Goal: Transaction & Acquisition: Purchase product/service

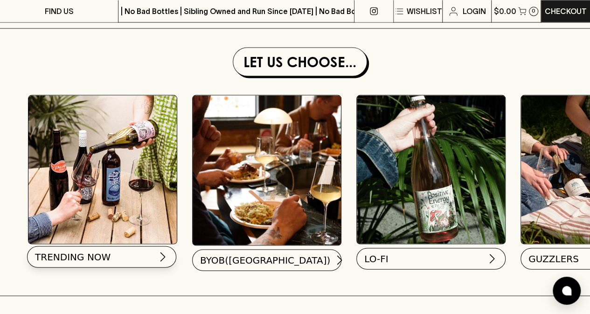
click at [151, 263] on button "TRENDING NOW" at bounding box center [101, 256] width 149 height 21
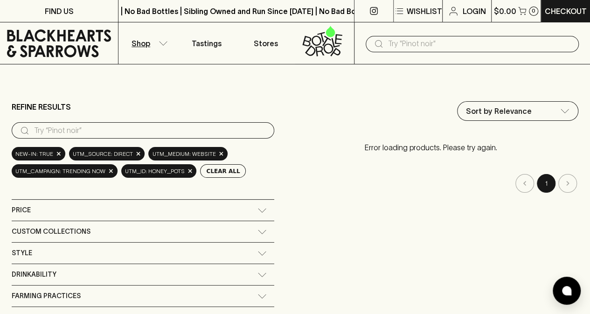
click at [55, 31] on icon at bounding box center [59, 43] width 104 height 28
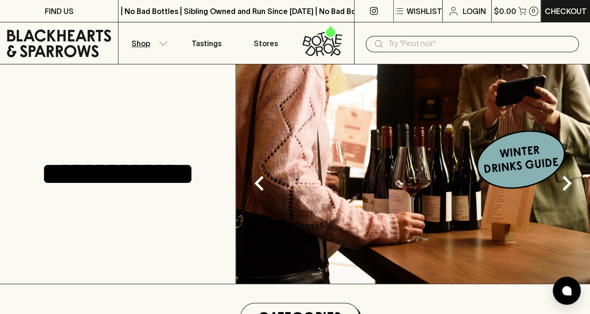
click at [160, 44] on icon "button" at bounding box center [163, 43] width 9 height 5
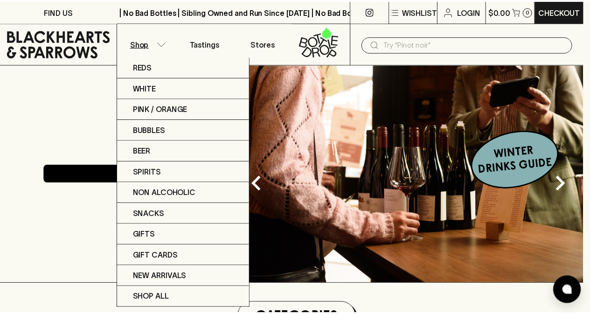
scroll to position [0, 295]
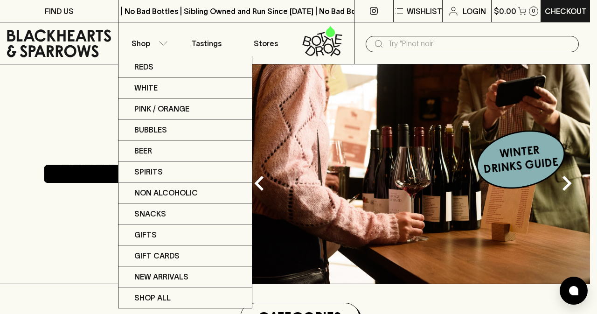
click at [268, 43] on div at bounding box center [298, 157] width 597 height 314
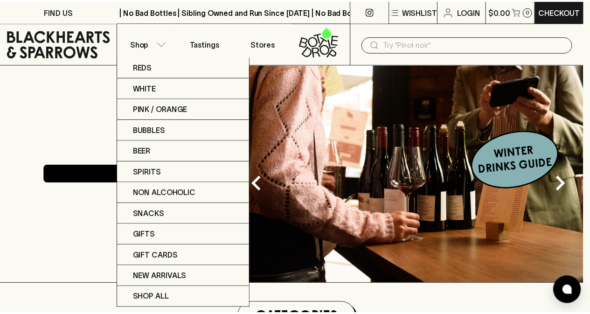
scroll to position [0, 296]
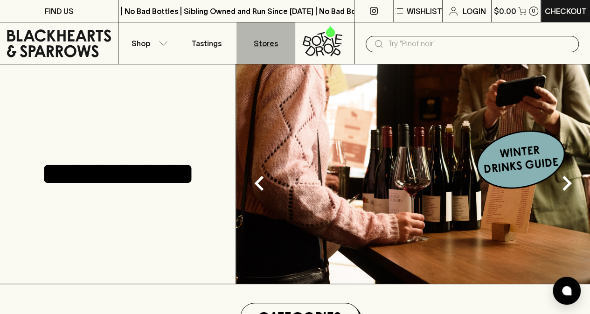
click at [265, 43] on p "Stores" at bounding box center [266, 43] width 24 height 11
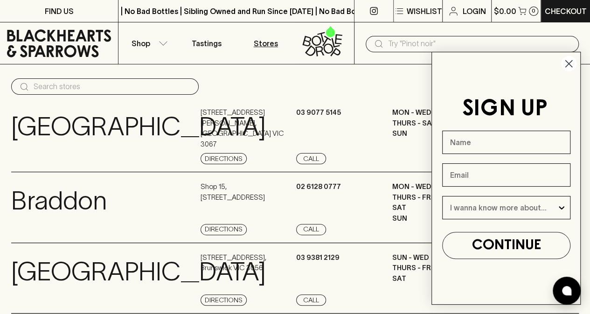
click at [572, 68] on circle "Close dialog" at bounding box center [568, 63] width 15 height 15
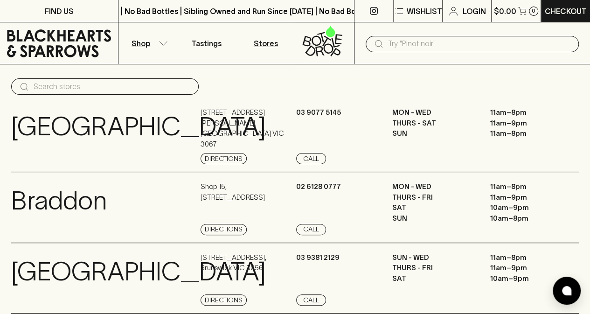
click at [142, 41] on p "Shop" at bounding box center [140, 43] width 19 height 11
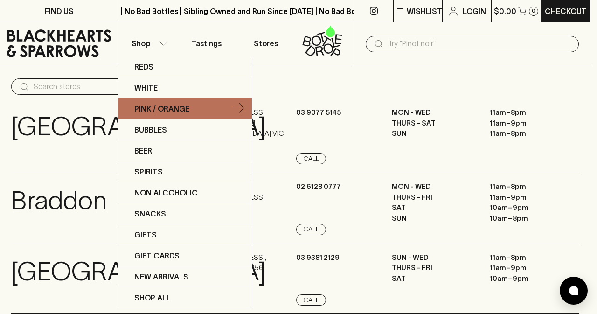
click at [175, 111] on p "Pink / Orange" at bounding box center [161, 108] width 55 height 11
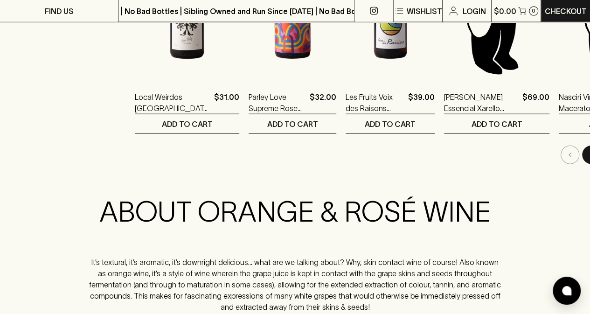
scroll to position [1016, 0]
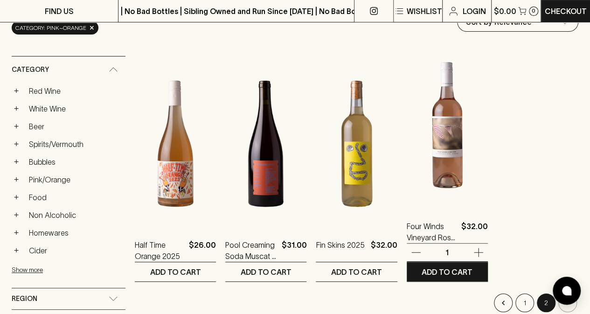
scroll to position [127, 0]
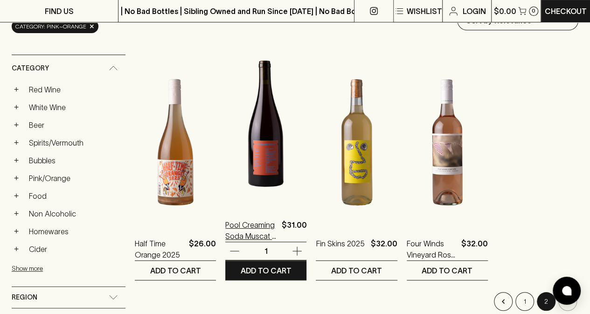
click at [246, 235] on p "Pool Creaming Soda Muscat a Petit Grain 2024" at bounding box center [251, 230] width 52 height 22
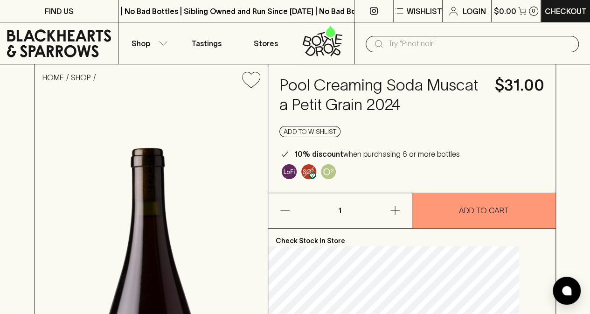
click at [73, 34] on icon at bounding box center [59, 43] width 104 height 28
